Goal: Information Seeking & Learning: Learn about a topic

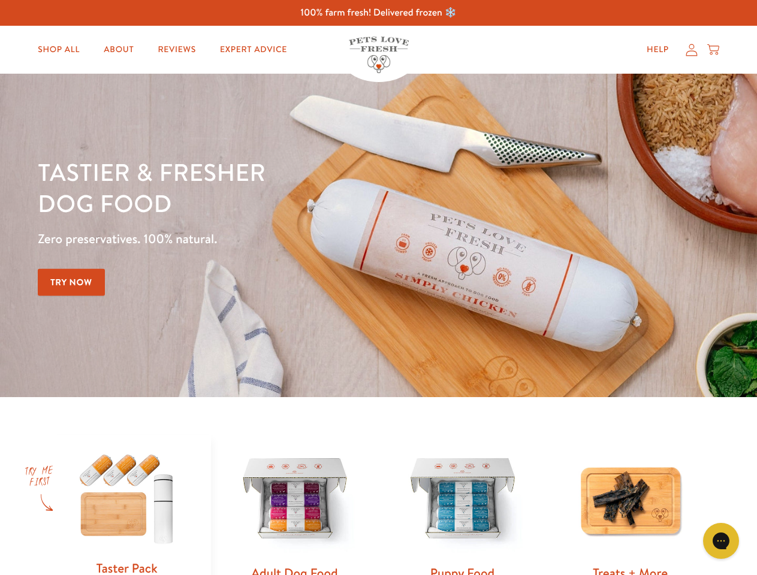
click at [378, 288] on div "Tastier & fresher dog food Zero preservatives. 100% natural. Try Now" at bounding box center [265, 235] width 454 height 158
click at [721, 541] on icon "Gorgias live chat" at bounding box center [720, 540] width 11 height 11
